Goal: Communication & Community: Answer question/provide support

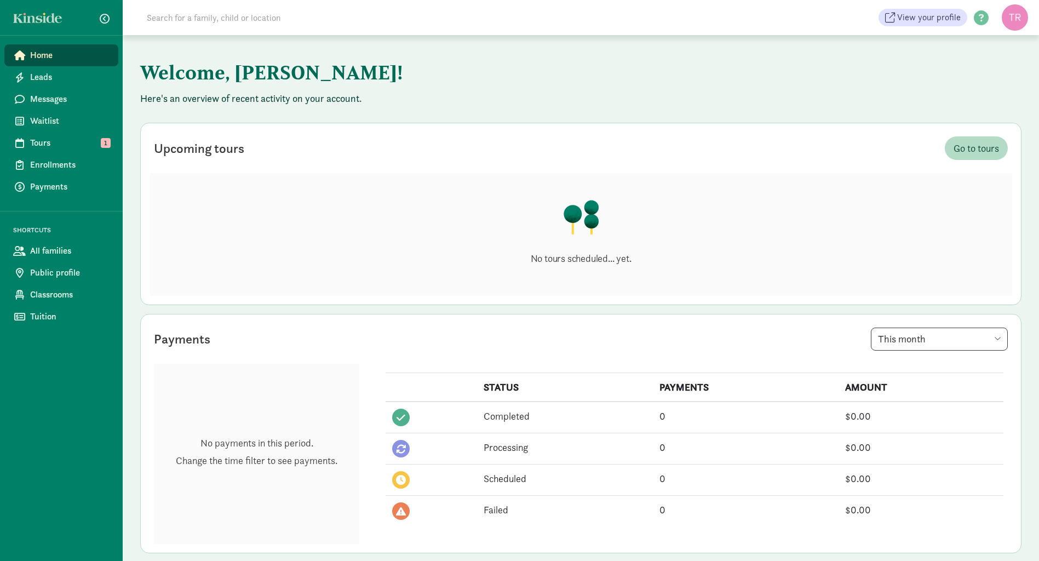
click at [43, 146] on span "Tours" at bounding box center [69, 142] width 79 height 13
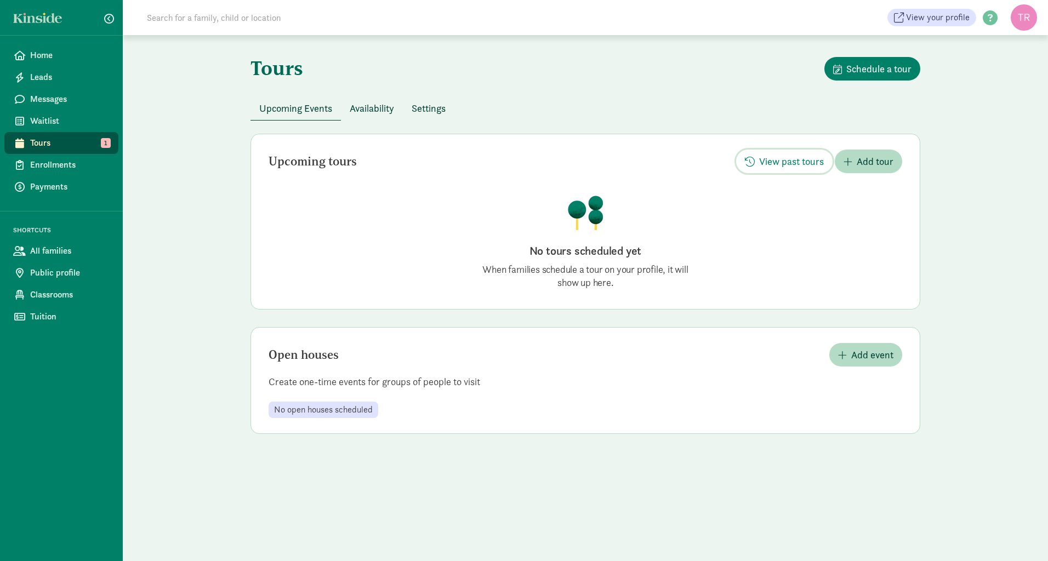
click at [794, 162] on span "View past tours" at bounding box center [791, 161] width 65 height 15
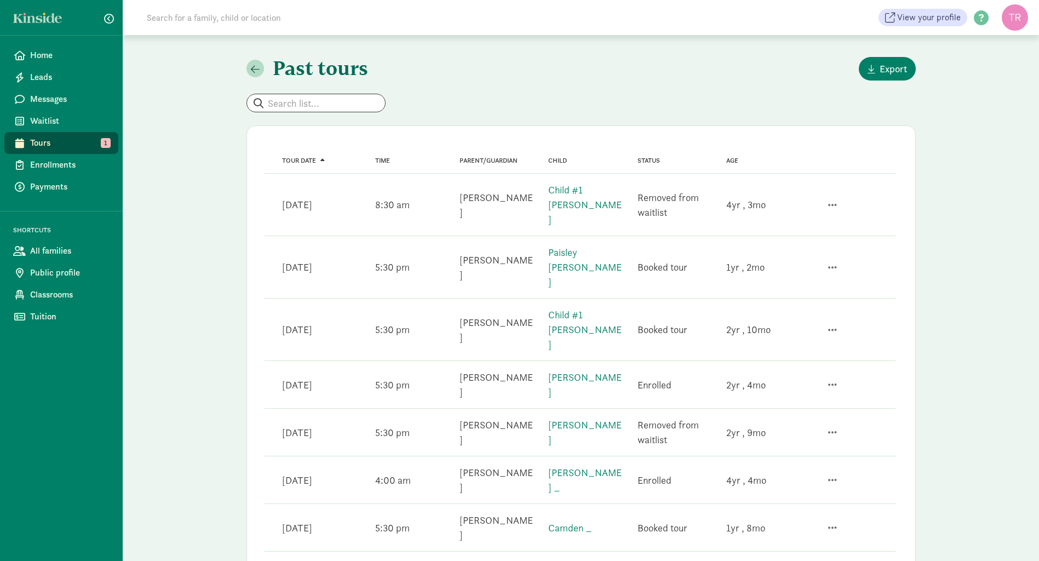
click at [60, 98] on span "Messages" at bounding box center [69, 99] width 79 height 13
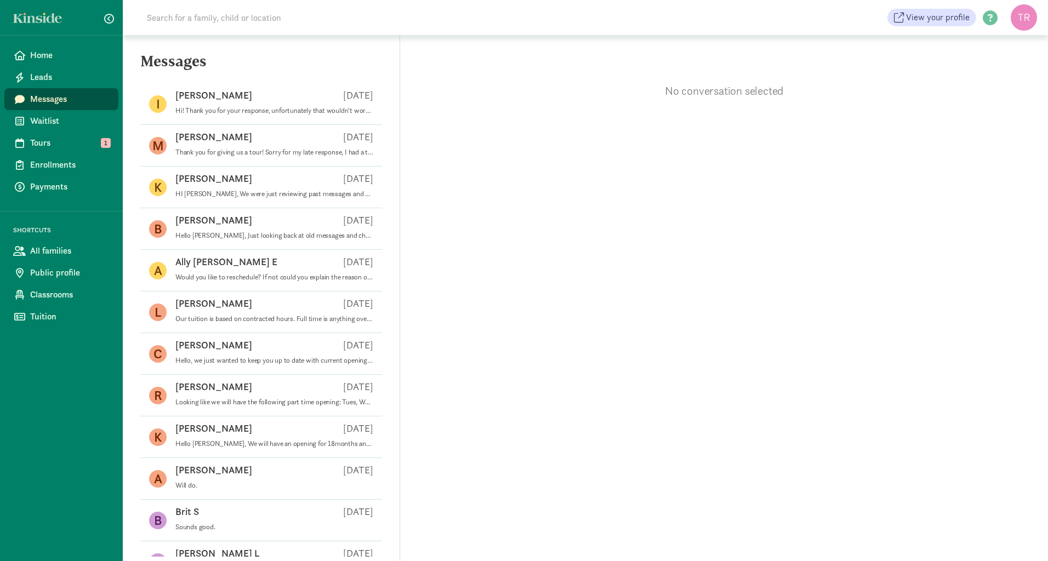
click at [239, 113] on p "Hi! Thank you for your response, unfortunately that wouldn't work for us as we'…" at bounding box center [274, 110] width 198 height 9
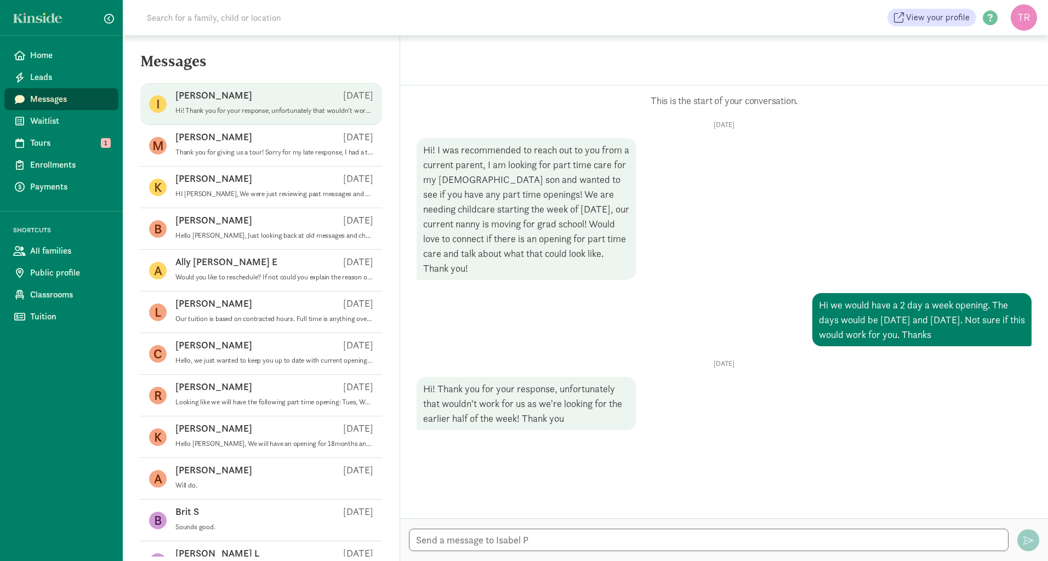
click at [218, 151] on p "Thank you for giving us a tour! Sorry for my late response, I had a trip to [US…" at bounding box center [274, 152] width 198 height 9
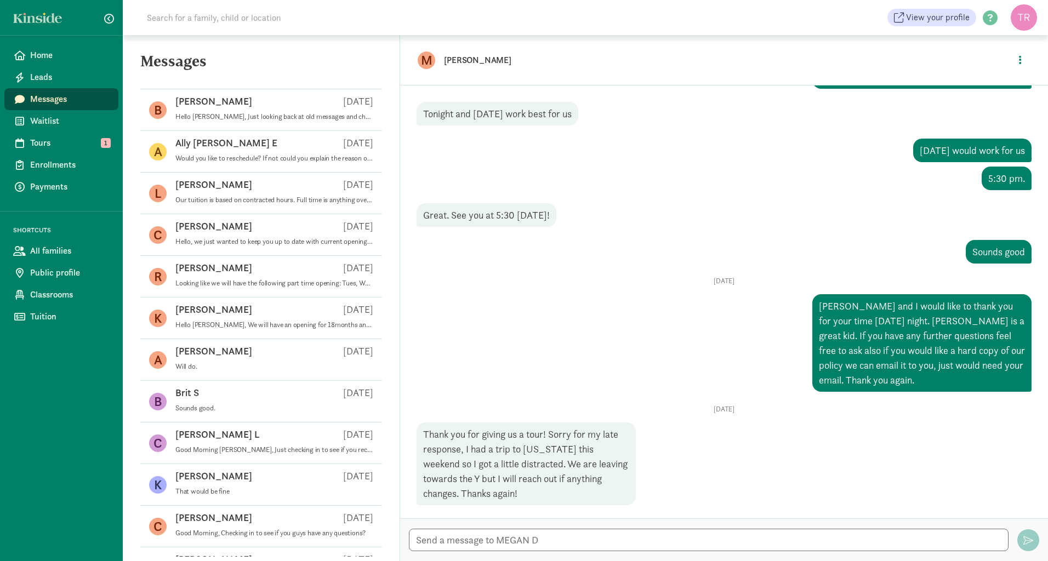
scroll to position [151, 0]
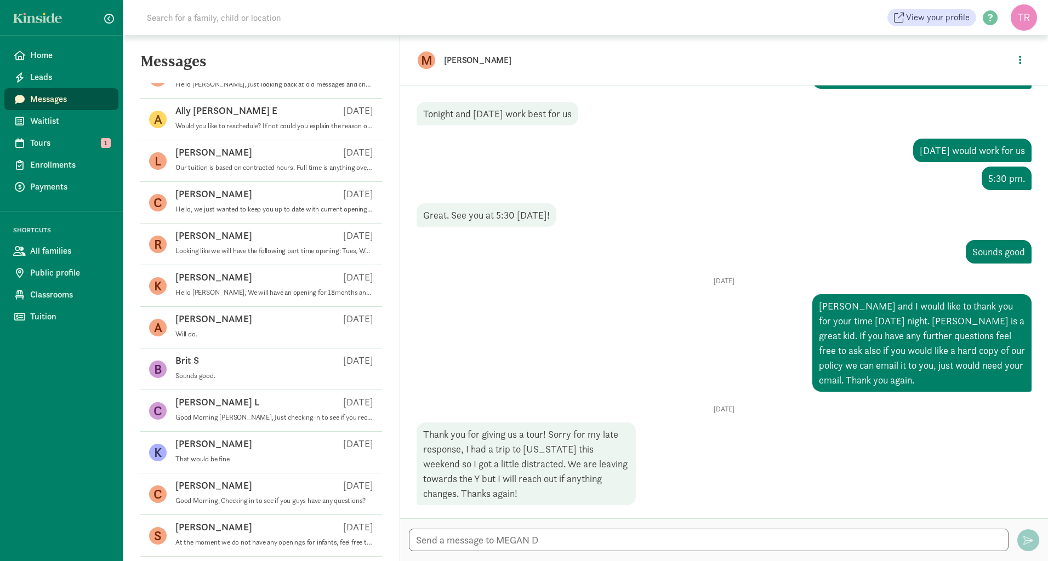
click at [218, 450] on div "[PERSON_NAME] [DATE]" at bounding box center [274, 446] width 198 height 18
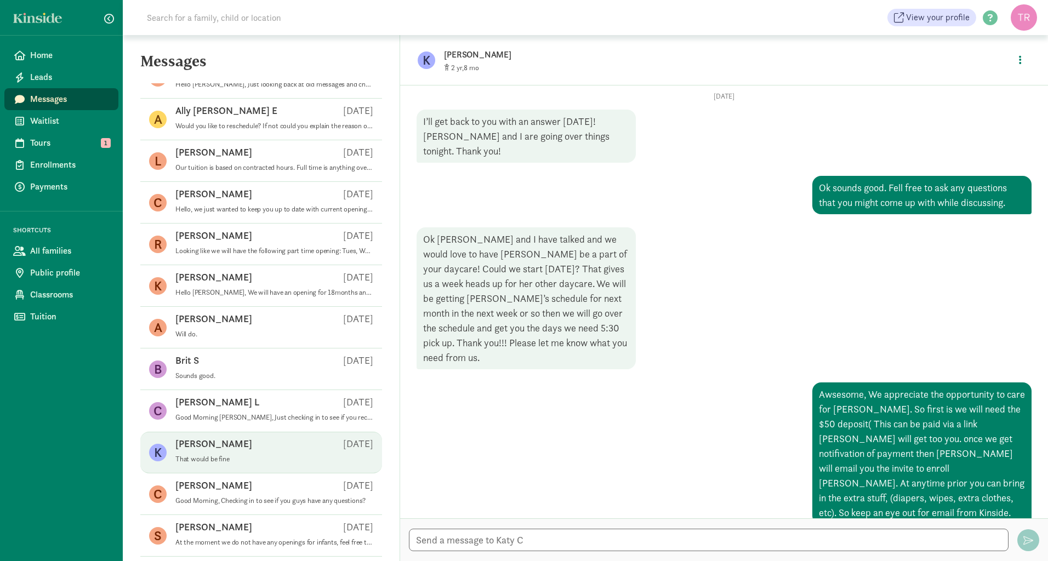
scroll to position [1101, 0]
click at [71, 186] on span "Payments" at bounding box center [69, 186] width 79 height 13
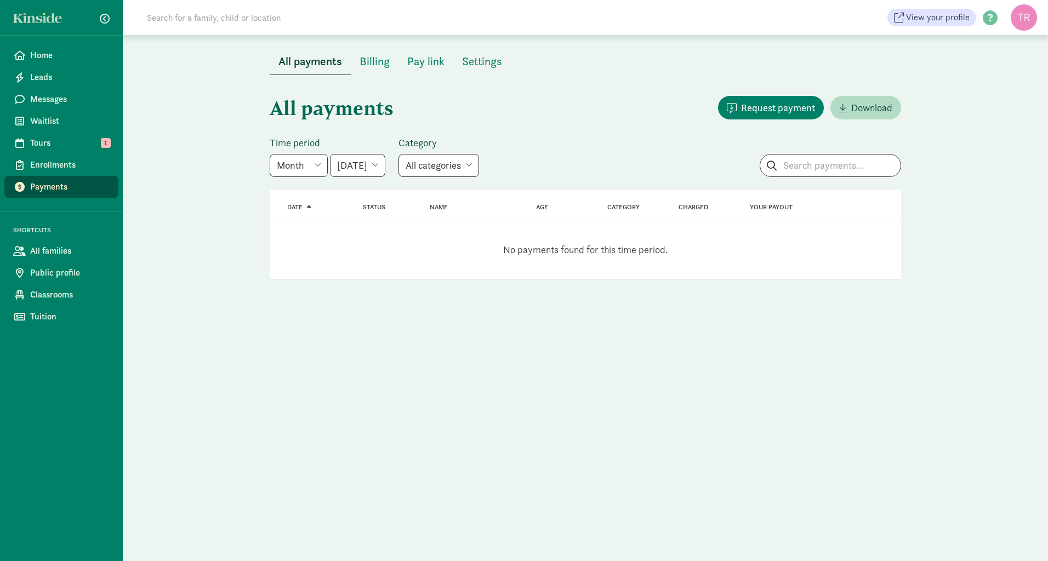
click at [46, 56] on span "Home" at bounding box center [69, 55] width 79 height 13
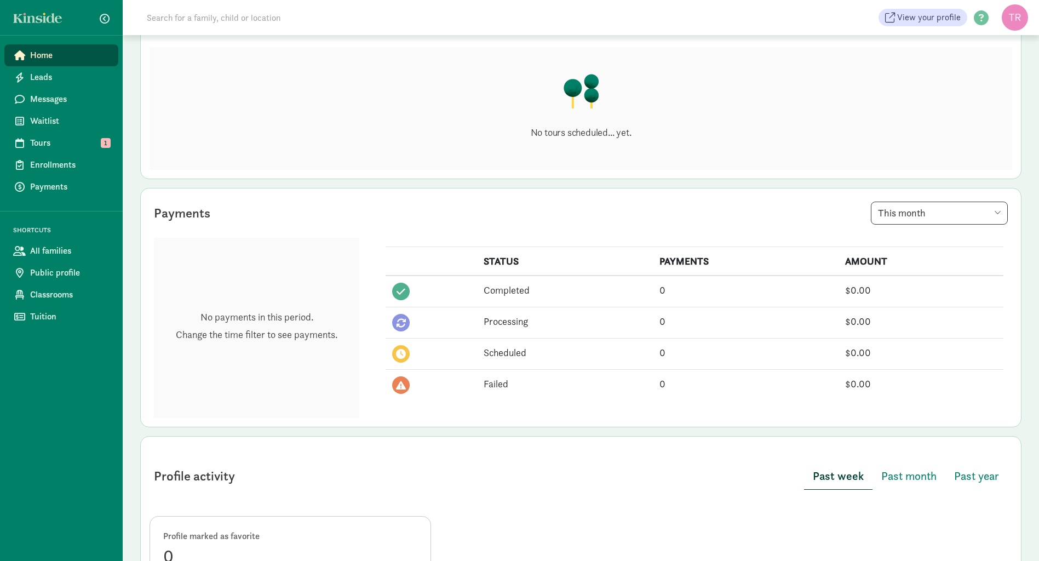
scroll to position [116, 0]
